Goal: Task Accomplishment & Management: Use online tool/utility

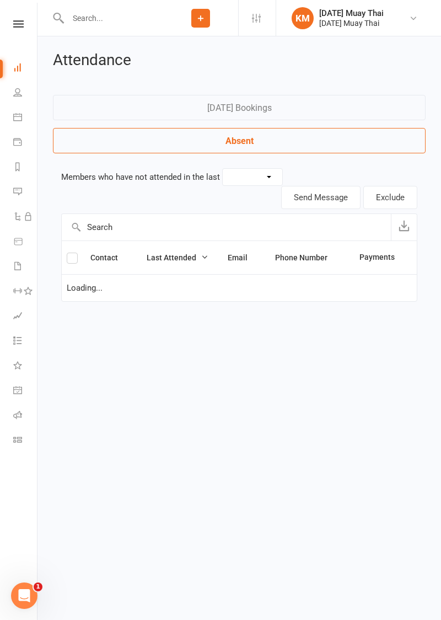
select select "30"
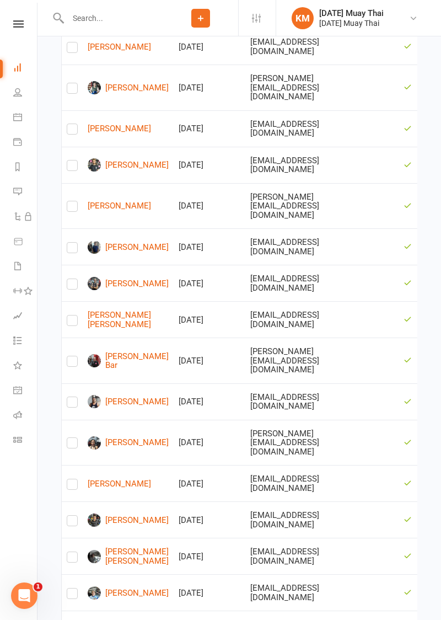
scroll to position [492, 0]
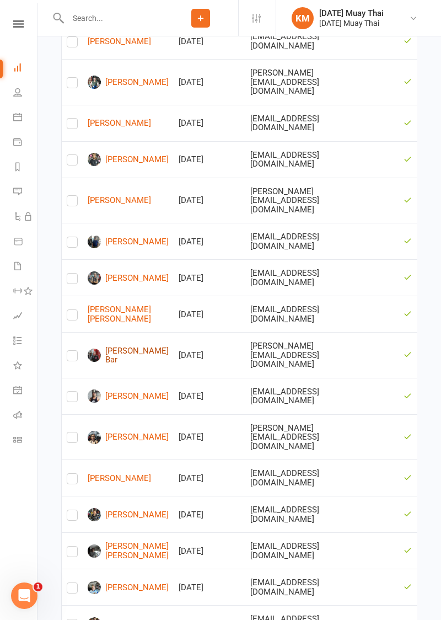
click at [118, 346] on link "[PERSON_NAME] Bar" at bounding box center [128, 355] width 81 height 18
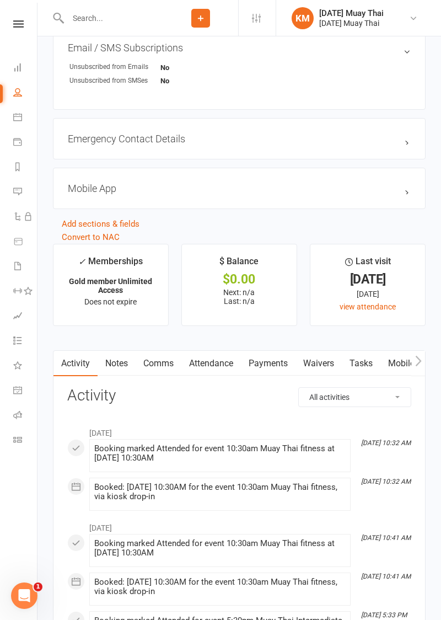
scroll to position [745, 0]
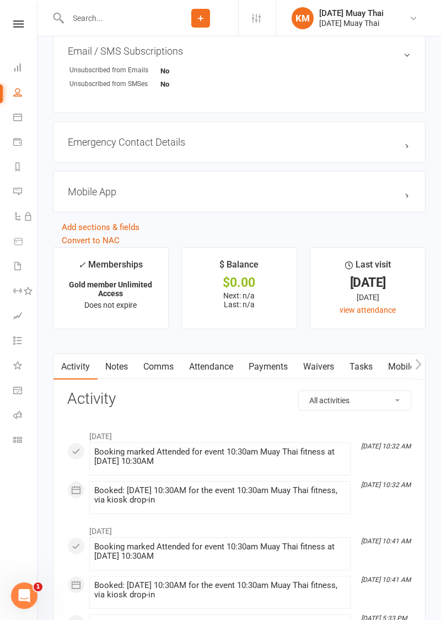
click at [204, 364] on link "Attendance" at bounding box center [211, 366] width 60 height 25
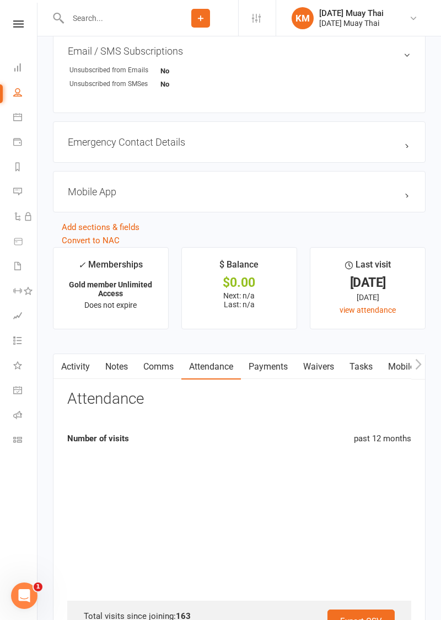
click at [207, 363] on link "Attendance" at bounding box center [211, 366] width 60 height 25
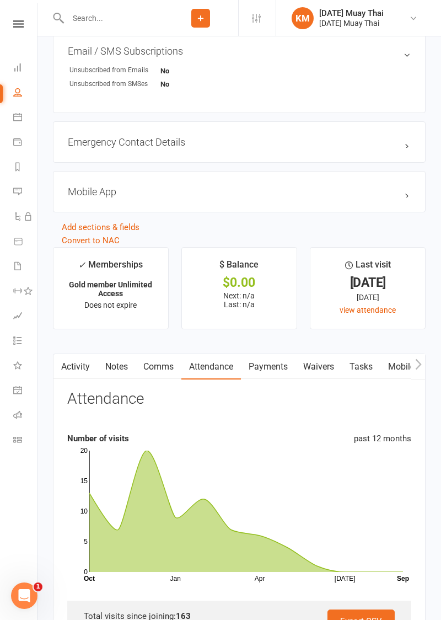
click at [150, 445] on icon "Jan Apr [DATE] Month Oct Sep 0 5 10 15 20" at bounding box center [239, 514] width 344 height 138
click at [140, 445] on icon "Jan Apr [DATE] Month Oct Sep 0 5 10 15 20" at bounding box center [239, 514] width 344 height 138
click at [144, 450] on icon at bounding box center [246, 510] width 314 height 121
click at [176, 514] on icon at bounding box center [246, 510] width 314 height 121
click at [197, 497] on icon at bounding box center [246, 510] width 314 height 121
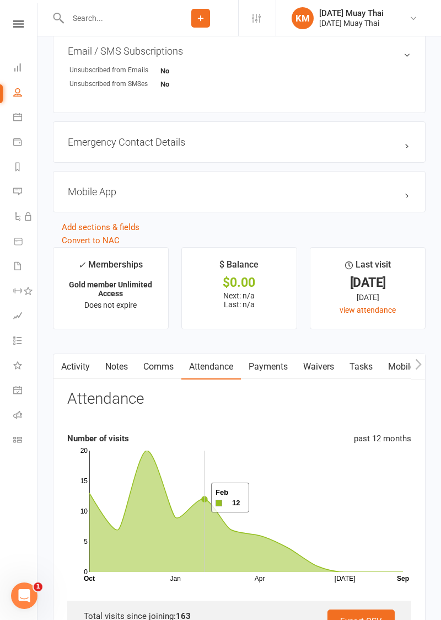
click at [232, 527] on icon at bounding box center [246, 510] width 314 height 121
click at [258, 536] on icon at bounding box center [246, 510] width 314 height 121
click at [296, 557] on icon at bounding box center [246, 510] width 314 height 121
click at [309, 554] on rect at bounding box center [246, 510] width 314 height 121
click at [323, 574] on icon "Jan Apr [DATE] Month Oct Sep 0 5 10 15 20" at bounding box center [239, 514] width 344 height 138
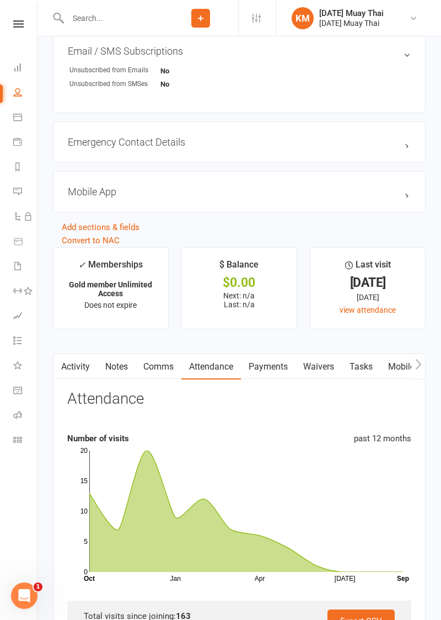
click at [98, 490] on rect at bounding box center [246, 510] width 314 height 121
click at [18, 127] on link "Calendar" at bounding box center [25, 118] width 25 height 25
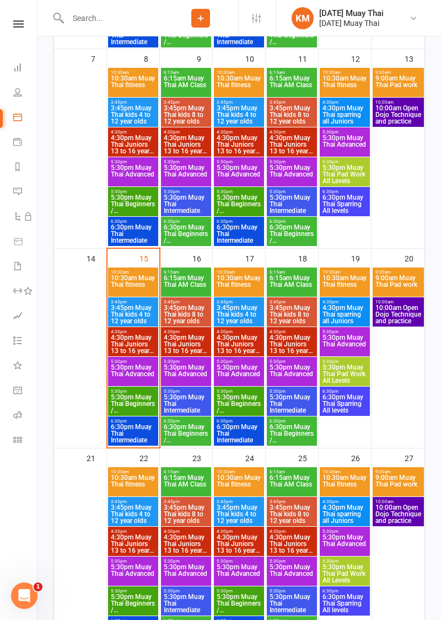
scroll to position [401, 0]
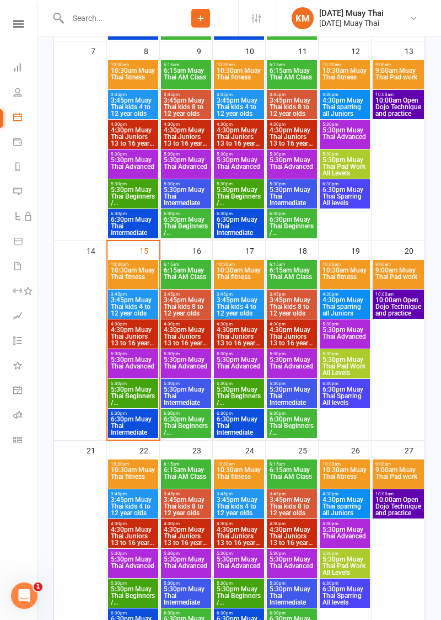
click at [114, 289] on div "3:45pm - 4:30pm 3:45pm Muay [DEMOGRAPHIC_DATA] kids 4 to 12 year olds" at bounding box center [133, 303] width 50 height 29
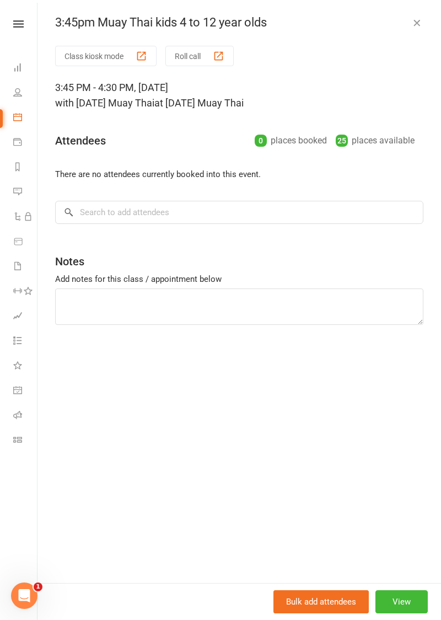
click at [87, 55] on button "Class kiosk mode" at bounding box center [105, 56] width 101 height 20
click at [86, 11] on div "3:45pm Muay Thai kids 4 to 12 year olds Class kiosk mode Roll call 3:45 PM - 4:…" at bounding box center [239, 310] width 404 height 620
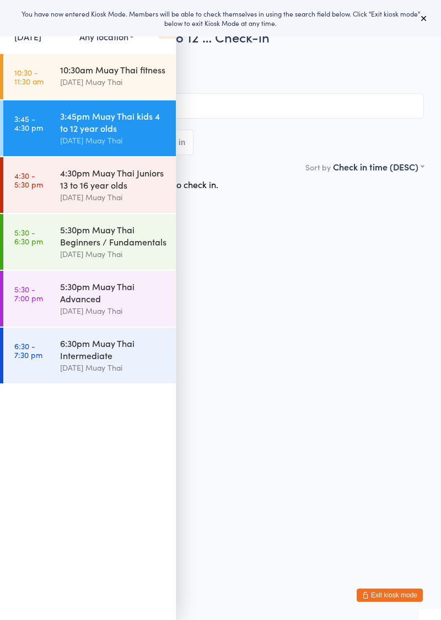
click at [118, 97] on div "10:30am Muay Thai fitness [DATE] Muay Thai" at bounding box center [118, 76] width 116 height 44
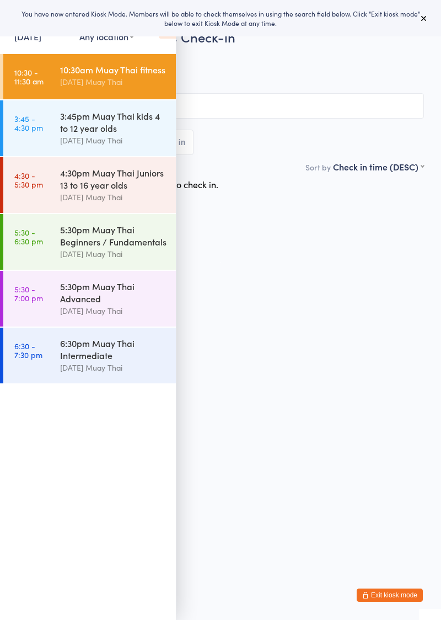
click at [167, 36] on icon at bounding box center [167, 26] width 17 height 23
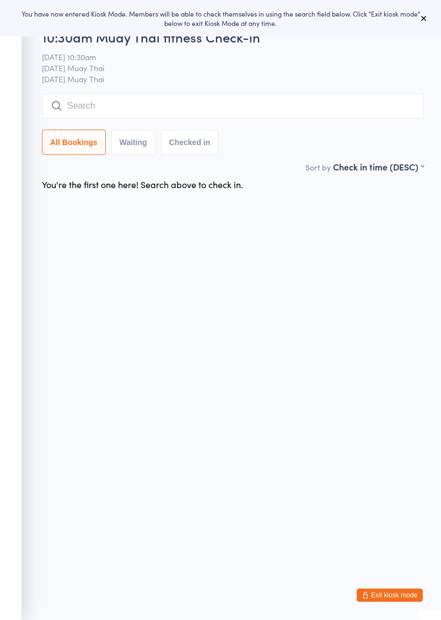
click at [174, 106] on input "search" at bounding box center [233, 105] width 382 height 25
type input "[PERSON_NAME]"
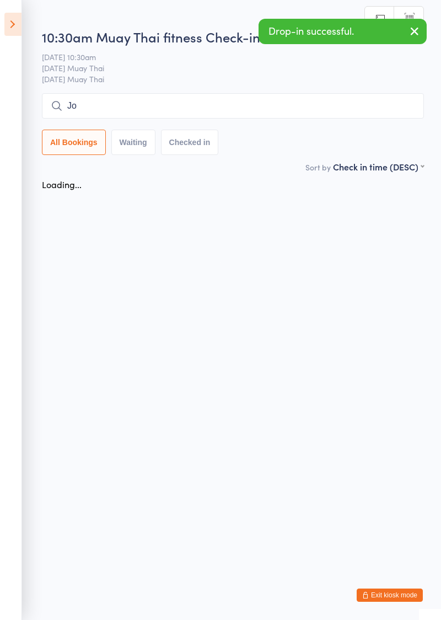
type input "Jo"
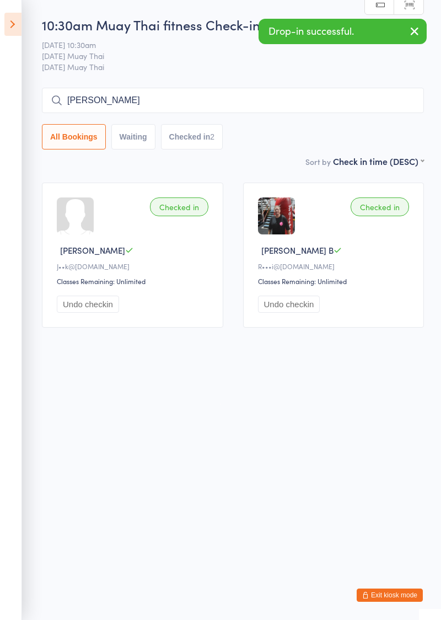
type input "[PERSON_NAME]"
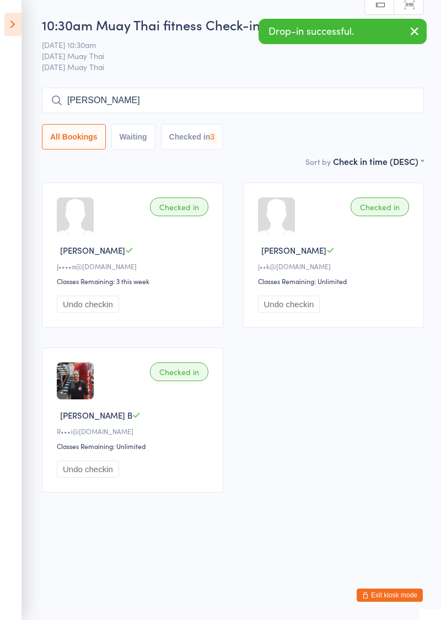
type input "[PERSON_NAME]"
